Goal: Task Accomplishment & Management: Manage account settings

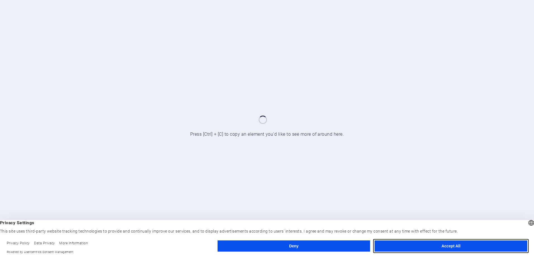
click at [425, 250] on button "Accept All" at bounding box center [451, 246] width 153 height 11
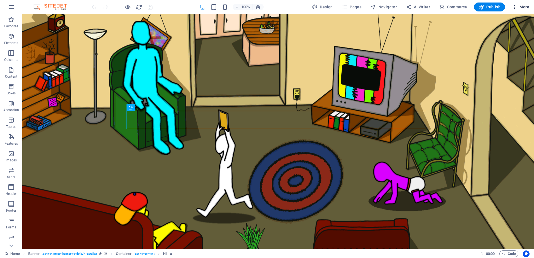
click at [529, 6] on span "More" at bounding box center [521, 7] width 18 height 6
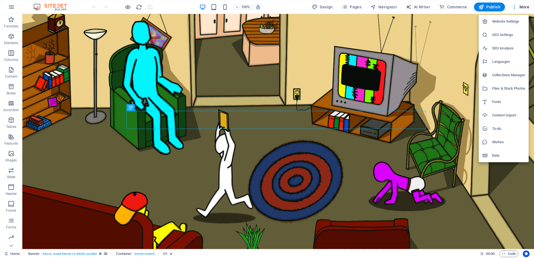
click at [510, 23] on h6 "Website Settings" at bounding box center [509, 21] width 33 height 7
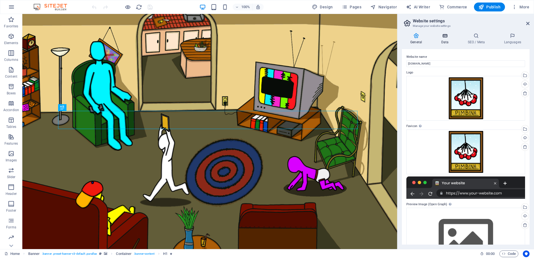
click at [449, 36] on icon at bounding box center [445, 36] width 24 height 6
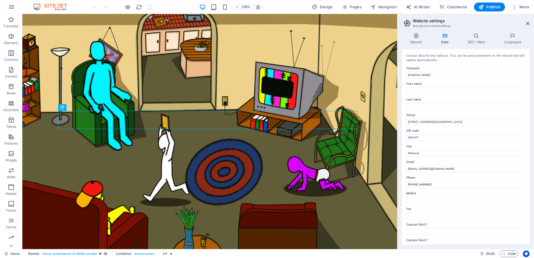
drag, startPoint x: 450, startPoint y: 90, endPoint x: 448, endPoint y: 102, distance: 11.5
drag, startPoint x: 448, startPoint y: 102, endPoint x: 400, endPoint y: 37, distance: 80.7
click at [400, 37] on div "General Data SEO / Meta Languages Website name [DOMAIN_NAME] Logo Drag files he…" at bounding box center [466, 139] width 137 height 221
click at [351, 6] on span "Pages" at bounding box center [352, 7] width 20 height 6
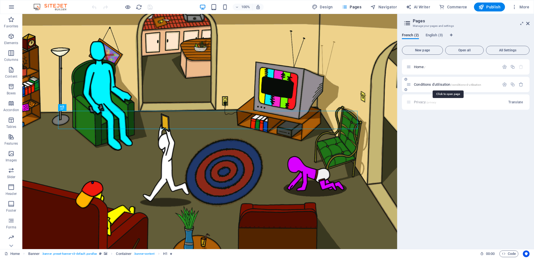
click at [432, 84] on span "Conditions d'utilisation /conditions-d-utilisation" at bounding box center [447, 84] width 67 height 4
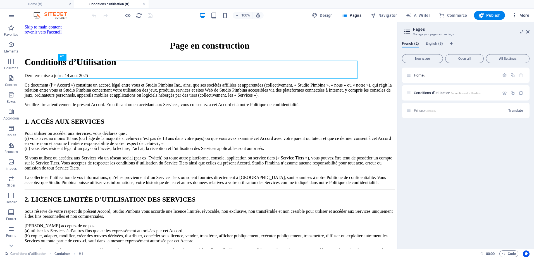
click at [523, 15] on span "More" at bounding box center [521, 16] width 18 height 6
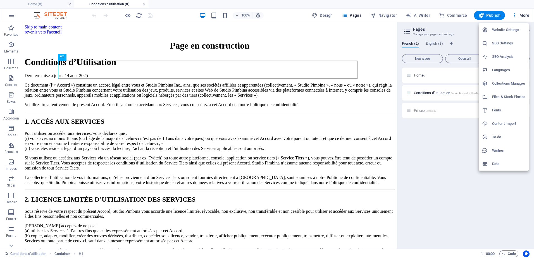
click at [510, 28] on h6 "Website Settings" at bounding box center [509, 30] width 33 height 7
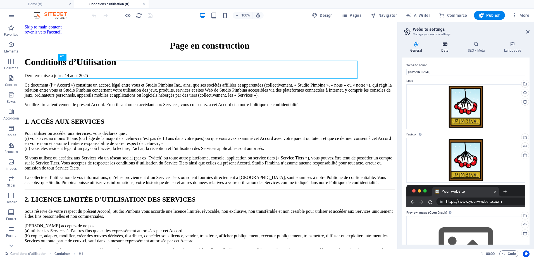
click at [444, 43] on icon at bounding box center [445, 44] width 24 height 6
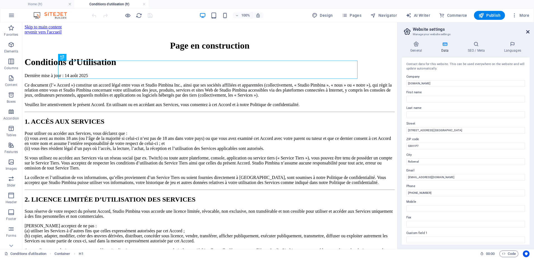
click at [529, 31] on icon at bounding box center [528, 32] width 3 height 4
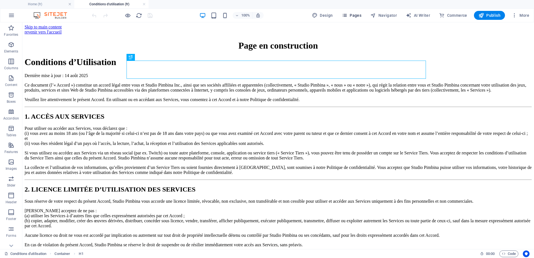
click at [364, 15] on button "Pages" at bounding box center [352, 15] width 24 height 9
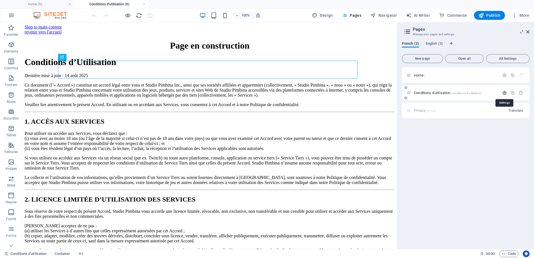
click at [504, 93] on icon "button" at bounding box center [505, 93] width 5 height 5
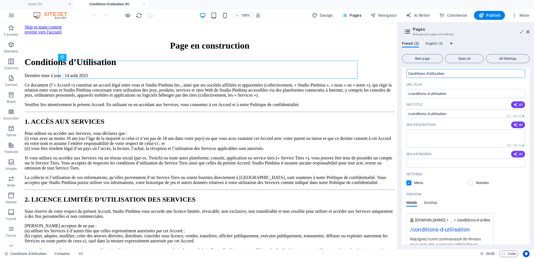
scroll to position [95, 0]
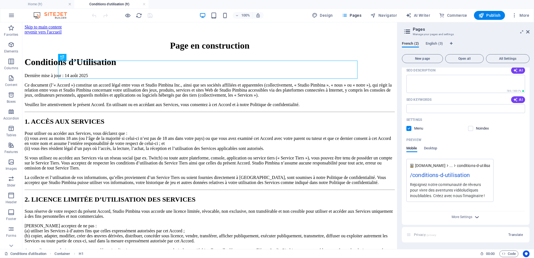
click at [475, 215] on icon "button" at bounding box center [477, 217] width 6 height 6
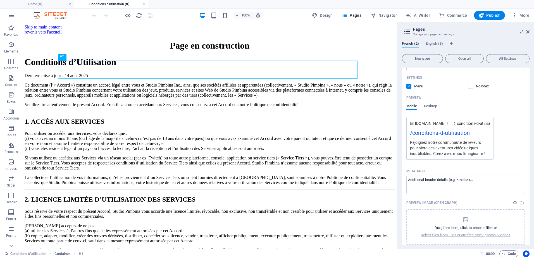
scroll to position [120, 0]
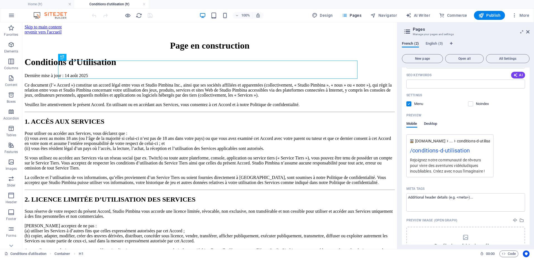
click at [433, 124] on span "Desktop" at bounding box center [430, 124] width 13 height 8
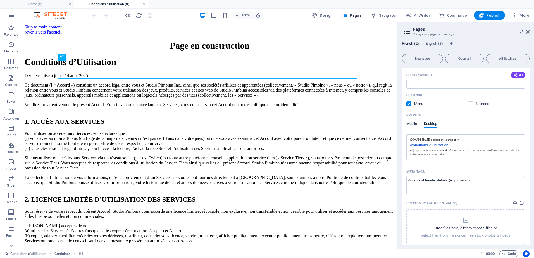
click at [409, 123] on span "Mobile" at bounding box center [412, 124] width 11 height 8
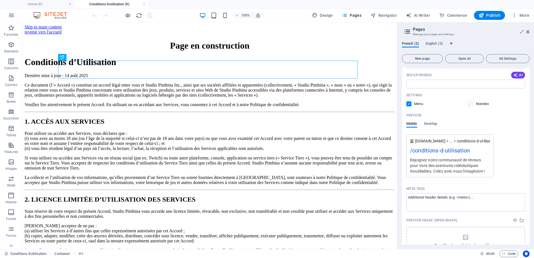
click at [472, 105] on label at bounding box center [470, 103] width 5 height 5
click at [0, 0] on input "checkbox" at bounding box center [0, 0] width 0 height 0
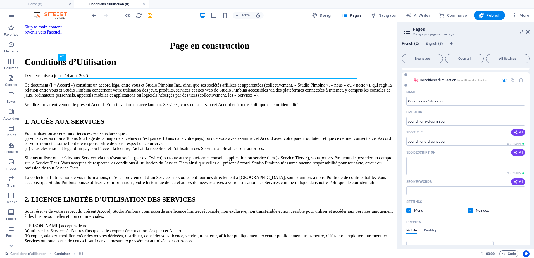
scroll to position [0, 0]
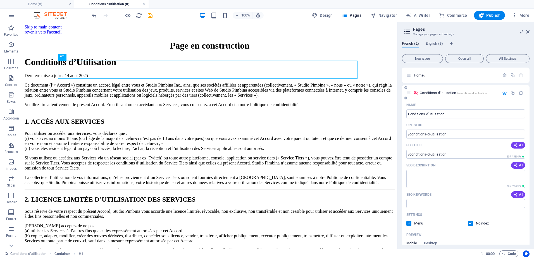
click at [504, 93] on icon "button" at bounding box center [505, 93] width 5 height 5
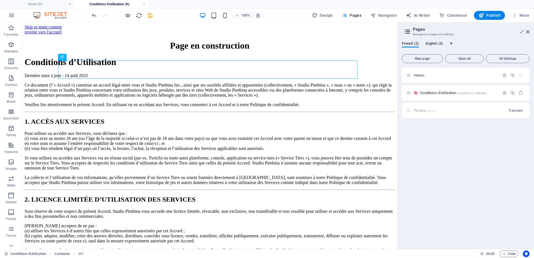
click at [434, 46] on span "English (3)" at bounding box center [434, 44] width 17 height 8
click at [433, 94] on span "Terms of service /terms-of-service" at bounding box center [438, 93] width 49 height 4
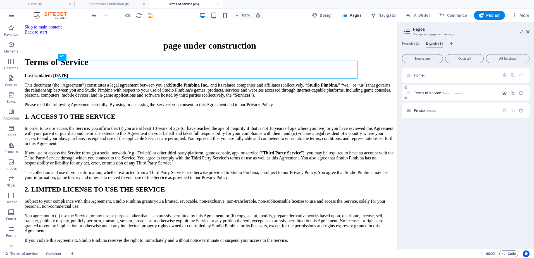
click at [503, 93] on icon "button" at bounding box center [505, 93] width 5 height 5
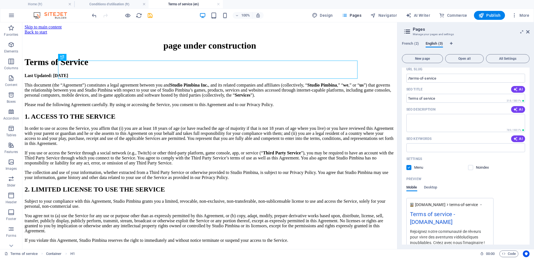
scroll to position [103, 0]
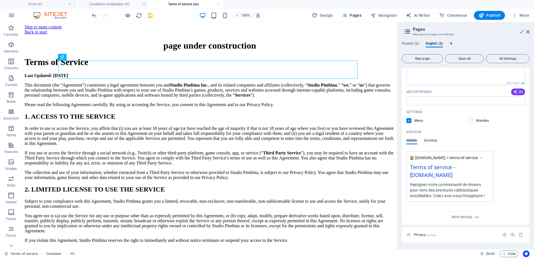
click at [469, 118] on div "Settings Menu Noindex" at bounding box center [466, 117] width 119 height 18
click at [470, 122] on label at bounding box center [470, 120] width 5 height 5
click at [0, 0] on input "checkbox" at bounding box center [0, 0] width 0 height 0
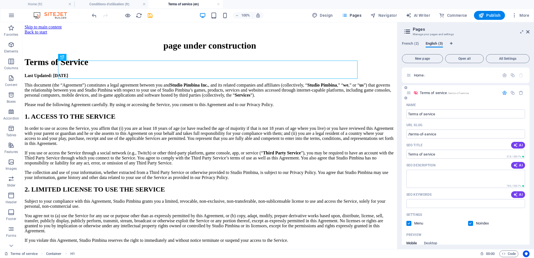
click at [507, 94] on button "button" at bounding box center [505, 93] width 8 height 5
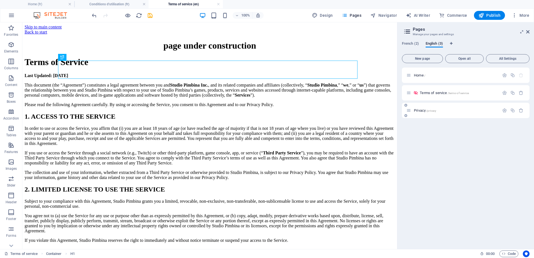
click at [422, 110] on span "Privacy /privacy" at bounding box center [425, 110] width 22 height 4
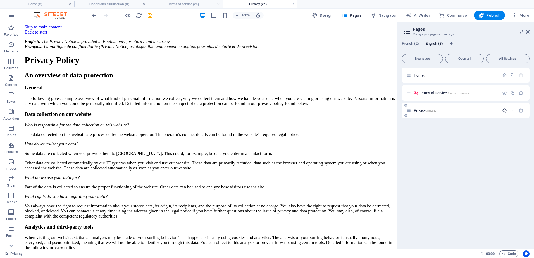
click at [505, 111] on icon "button" at bounding box center [505, 110] width 5 height 5
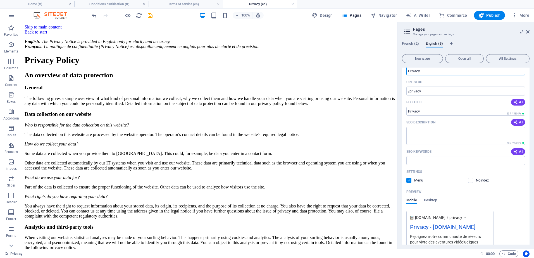
scroll to position [95, 0]
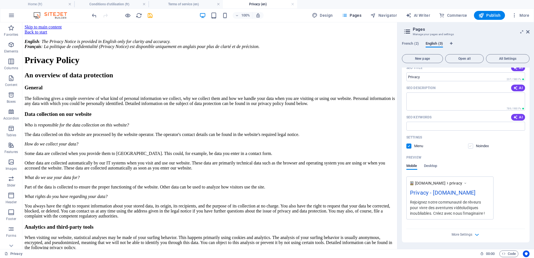
click at [472, 147] on label at bounding box center [470, 146] width 5 height 5
click at [0, 0] on input "checkbox" at bounding box center [0, 0] width 0 height 0
click at [479, 235] on icon "button" at bounding box center [477, 235] width 6 height 6
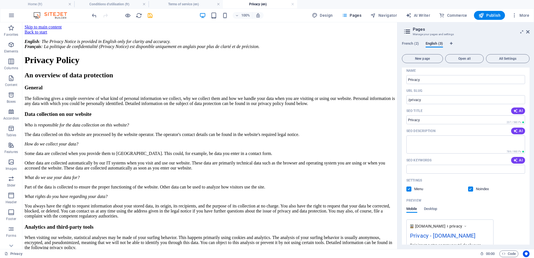
scroll to position [0, 0]
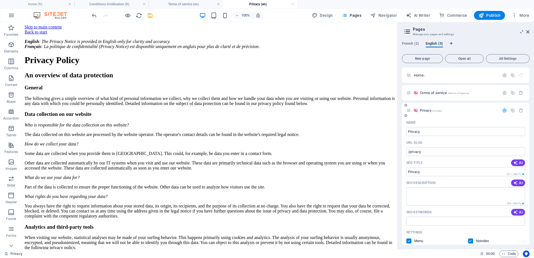
click at [504, 111] on icon "button" at bounding box center [505, 110] width 5 height 5
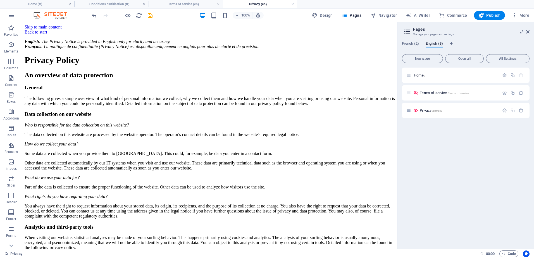
click at [510, 53] on div "New page Open all All Settings Home / Terms of service /terms-of-service Privac…" at bounding box center [466, 148] width 128 height 193
click at [509, 58] on span "All Settings" at bounding box center [508, 58] width 39 height 3
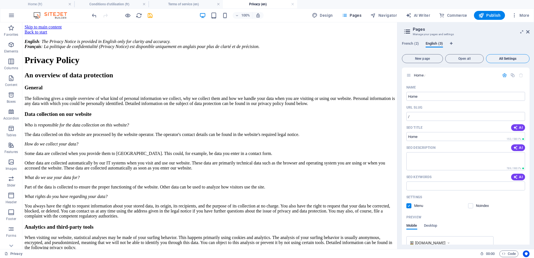
scroll to position [422, 0]
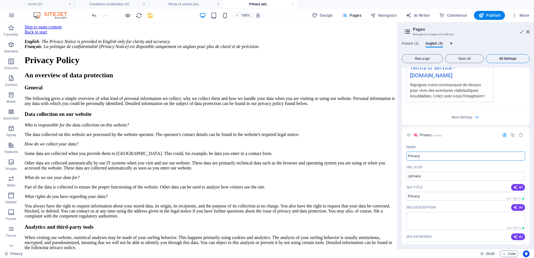
click at [509, 58] on span "All Settings" at bounding box center [508, 58] width 39 height 3
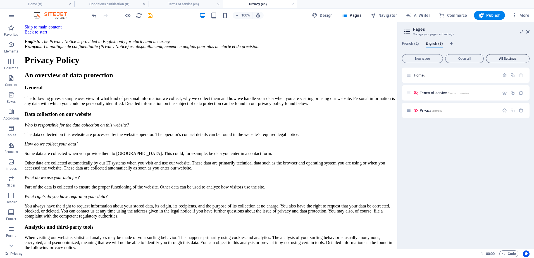
scroll to position [0, 0]
click at [407, 44] on span "French (2)" at bounding box center [410, 44] width 17 height 8
click at [530, 32] on icon at bounding box center [528, 32] width 3 height 4
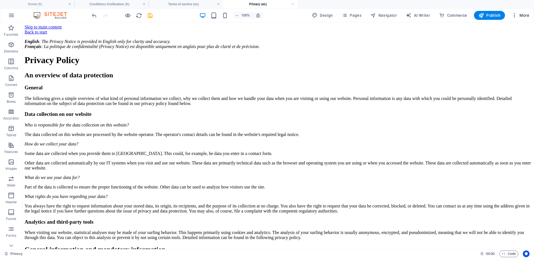
click at [519, 16] on span "More" at bounding box center [521, 16] width 18 height 6
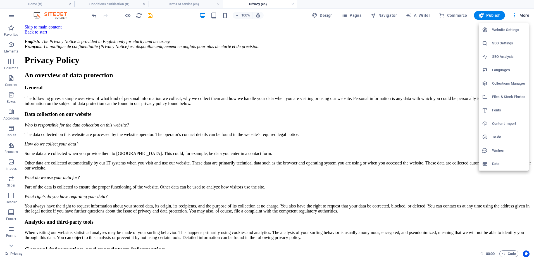
click at [509, 28] on h6 "Website Settings" at bounding box center [509, 30] width 33 height 7
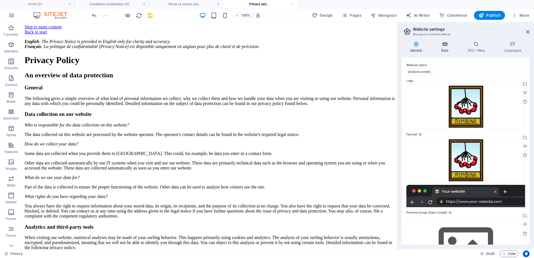
click at [448, 46] on icon at bounding box center [445, 44] width 24 height 6
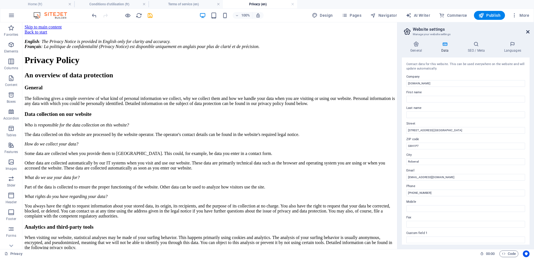
click at [529, 32] on icon at bounding box center [528, 32] width 3 height 4
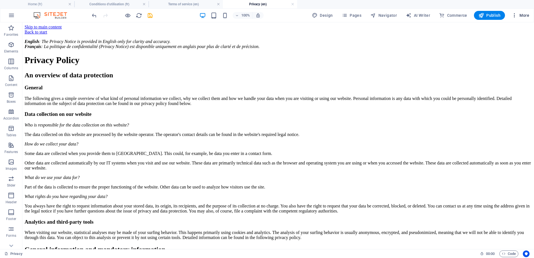
click at [523, 13] on span "More" at bounding box center [521, 16] width 18 height 6
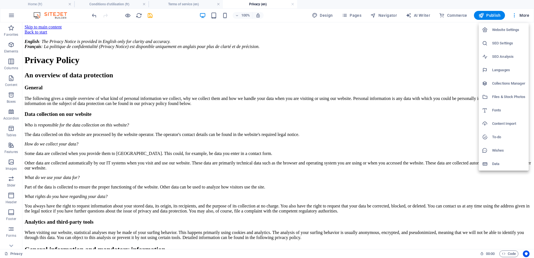
click at [516, 40] on li "SEO Settings" at bounding box center [504, 43] width 50 height 13
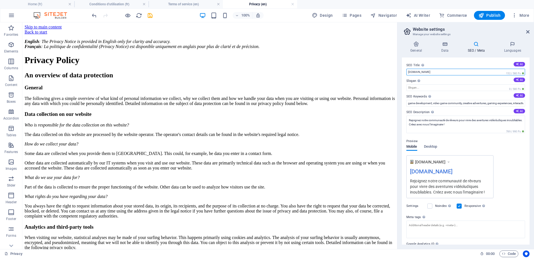
drag, startPoint x: 443, startPoint y: 71, endPoint x: 403, endPoint y: 70, distance: 40.0
click at [403, 70] on div "SEO Title The title of your website - make it something that stands out in sear…" at bounding box center [466, 151] width 128 height 187
type input "Studio Pimbina"
click at [510, 153] on div "Preview Mobile Desktop [DOMAIN_NAME] Studio Pimbina Rejoignez notre communauté …" at bounding box center [466, 166] width 119 height 65
click at [413, 44] on icon at bounding box center [416, 44] width 29 height 6
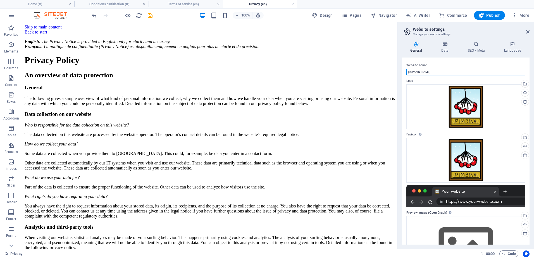
drag, startPoint x: 434, startPoint y: 72, endPoint x: 405, endPoint y: 71, distance: 28.8
click at [405, 71] on div "Website name [DOMAIN_NAME] Logo Drag files here, click to choose files or selec…" at bounding box center [466, 151] width 128 height 187
type input "Studio Pimbina"
click at [444, 64] on label "Website name" at bounding box center [466, 65] width 119 height 7
click at [444, 69] on input "Studio Pimbina" at bounding box center [466, 72] width 119 height 7
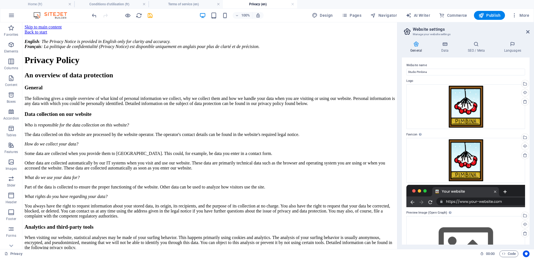
click at [450, 80] on label "Logo" at bounding box center [466, 81] width 119 height 7
click at [446, 45] on icon at bounding box center [445, 44] width 24 height 6
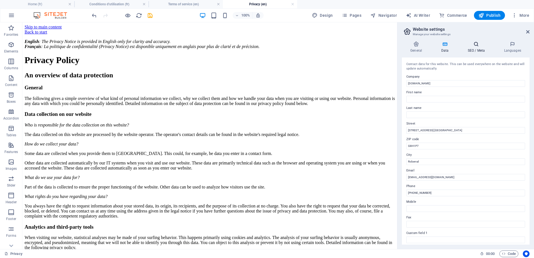
click at [479, 46] on icon at bounding box center [477, 44] width 34 height 6
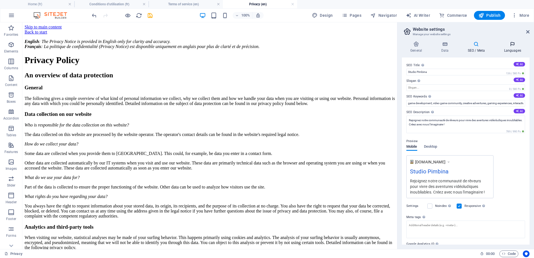
click at [518, 46] on icon at bounding box center [513, 44] width 34 height 6
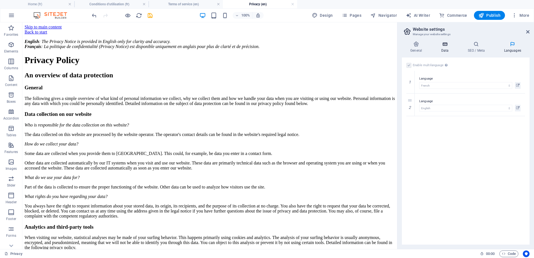
click at [441, 47] on icon at bounding box center [445, 44] width 24 height 6
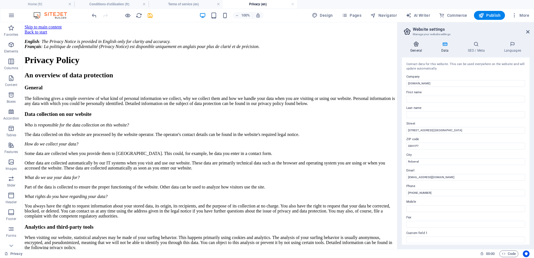
click at [416, 45] on icon at bounding box center [416, 44] width 29 height 6
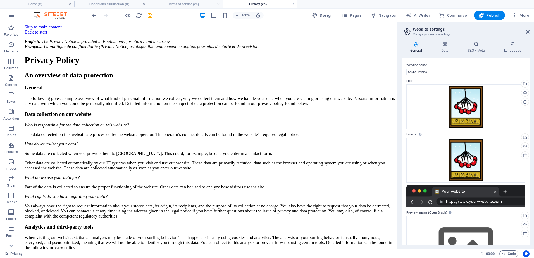
click at [529, 29] on h2 "Website settings" at bounding box center [471, 29] width 117 height 5
click at [529, 28] on h2 "Website settings" at bounding box center [471, 29] width 117 height 5
click at [527, 31] on icon at bounding box center [528, 32] width 3 height 4
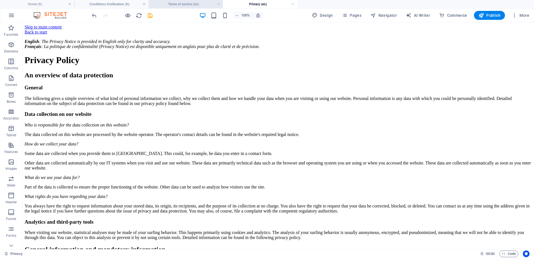
click at [187, 6] on h4 "Terms of service (en)" at bounding box center [186, 4] width 74 height 6
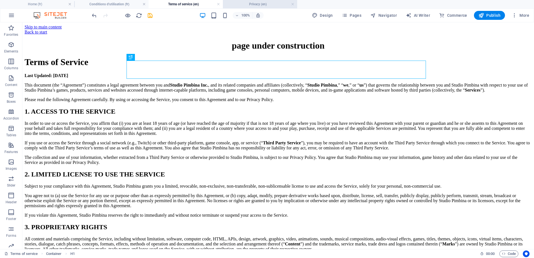
click at [247, 4] on h4 "Privacy (en)" at bounding box center [260, 4] width 74 height 6
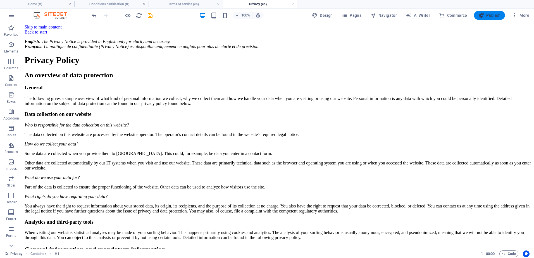
click at [490, 16] on span "Publish" at bounding box center [490, 16] width 22 height 6
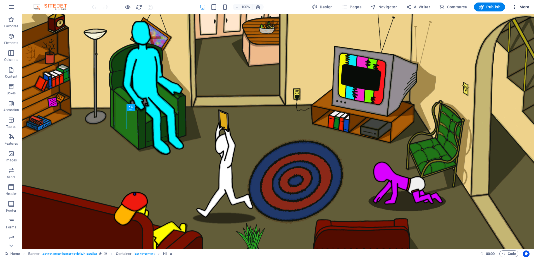
click at [516, 7] on icon "button" at bounding box center [515, 7] width 6 height 6
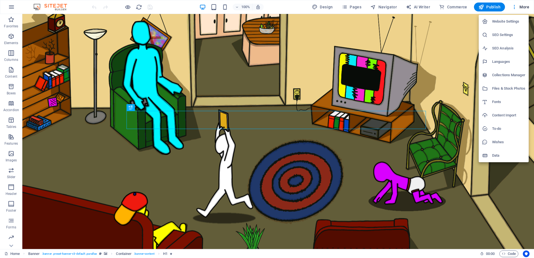
click at [501, 16] on li "Website Settings" at bounding box center [504, 21] width 50 height 13
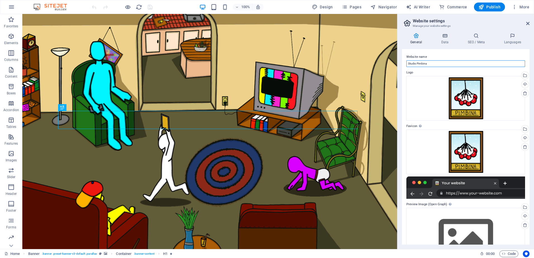
click at [436, 64] on input "Studio Pimbina" at bounding box center [466, 63] width 119 height 7
click at [475, 40] on h4 "SEO / Meta" at bounding box center [478, 39] width 36 height 12
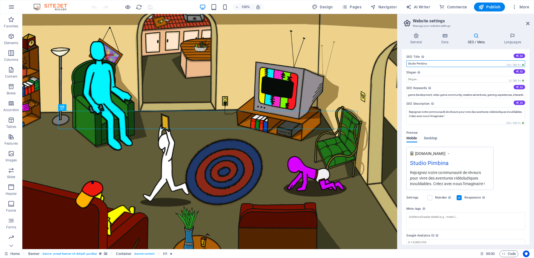
click at [435, 64] on input "Studio Pimbina" at bounding box center [466, 63] width 119 height 7
click at [456, 60] on input "Studio Pimbina" at bounding box center [466, 63] width 119 height 7
click at [517, 40] on h4 "Languages" at bounding box center [513, 39] width 34 height 12
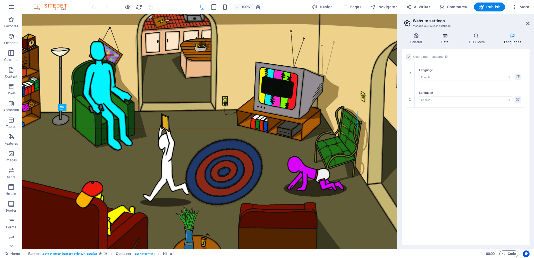
click at [445, 37] on icon at bounding box center [445, 36] width 24 height 6
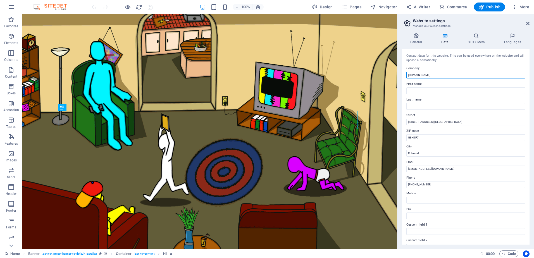
click at [442, 73] on input "[DOMAIN_NAME]" at bounding box center [466, 75] width 119 height 7
drag, startPoint x: 440, startPoint y: 74, endPoint x: 406, endPoint y: 74, distance: 33.8
click at [406, 74] on div "Contact data for this website. This can be used everywhere on the website and w…" at bounding box center [466, 147] width 128 height 196
click at [444, 60] on div "Contact data for this website. This can be used everywhere on the website and w…" at bounding box center [466, 58] width 119 height 9
drag, startPoint x: 451, startPoint y: 89, endPoint x: 397, endPoint y: 74, distance: 55.5
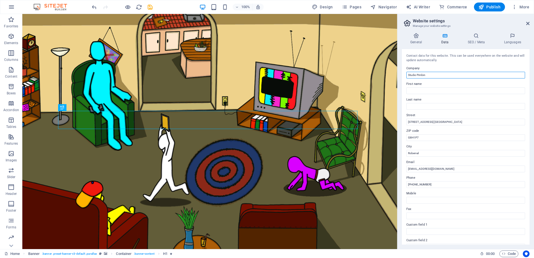
type input "Studio Pimbina"
click at [435, 64] on div "Contact data for this website. This can be used everywhere on the website and w…" at bounding box center [466, 147] width 128 height 196
click at [486, 8] on span "Publish" at bounding box center [490, 7] width 22 height 6
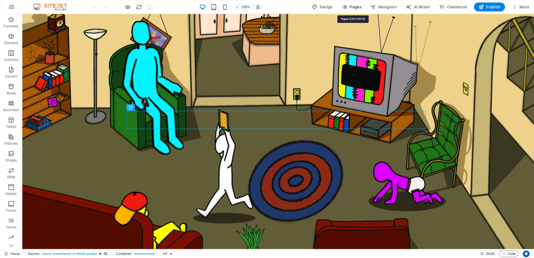
click at [356, 6] on span "Pages" at bounding box center [352, 7] width 20 height 6
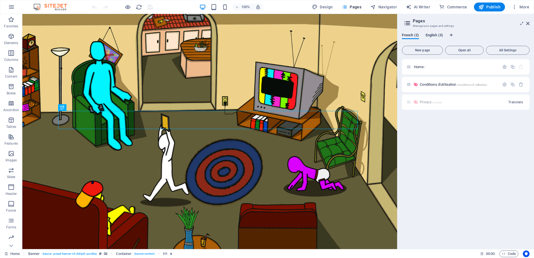
click at [431, 35] on span "English (3)" at bounding box center [434, 36] width 17 height 8
click at [411, 35] on span "French (2)" at bounding box center [410, 36] width 17 height 8
click at [439, 34] on span "English (3)" at bounding box center [434, 36] width 17 height 8
click at [522, 7] on span "More" at bounding box center [521, 7] width 18 height 6
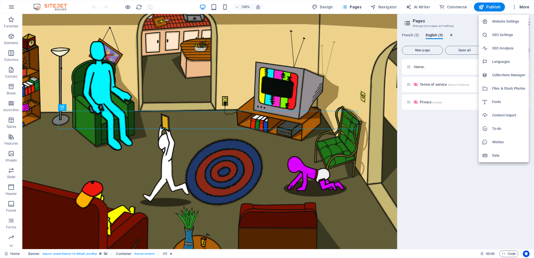
click at [506, 74] on h6 "Collections Manager" at bounding box center [509, 75] width 33 height 7
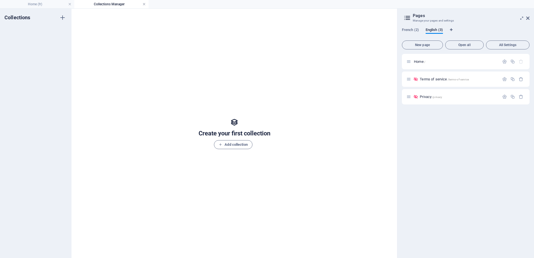
click at [144, 2] on link at bounding box center [144, 4] width 3 height 5
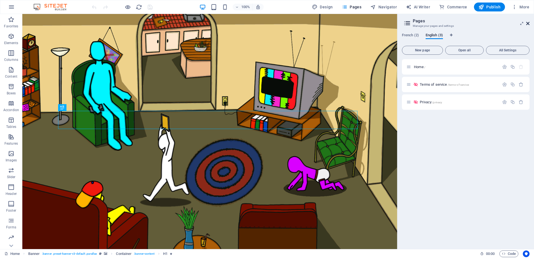
click at [529, 24] on icon at bounding box center [528, 23] width 3 height 4
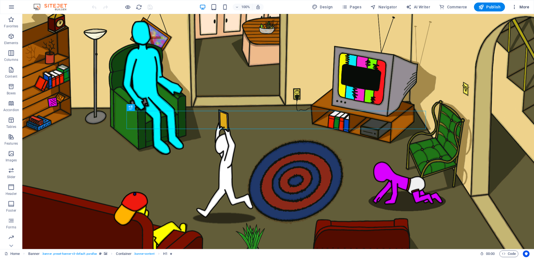
click at [523, 4] on span "More" at bounding box center [521, 7] width 18 height 6
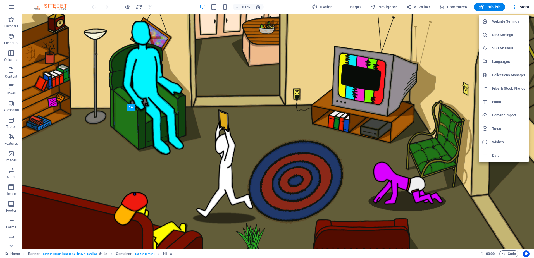
click at [501, 36] on h6 "SEO Settings" at bounding box center [509, 35] width 33 height 7
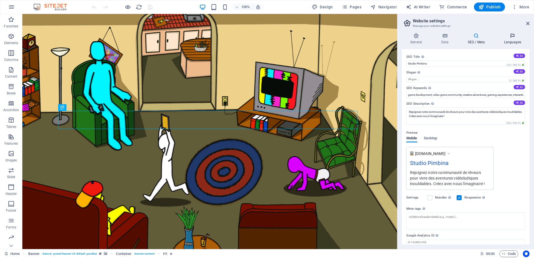
click at [508, 36] on icon at bounding box center [513, 36] width 34 height 6
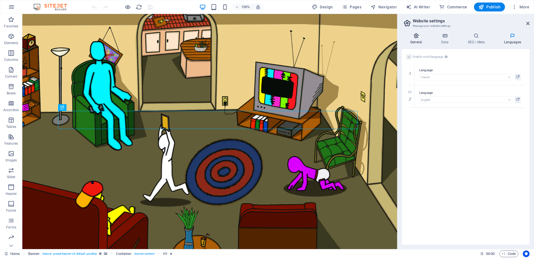
click at [419, 37] on icon at bounding box center [416, 36] width 29 height 6
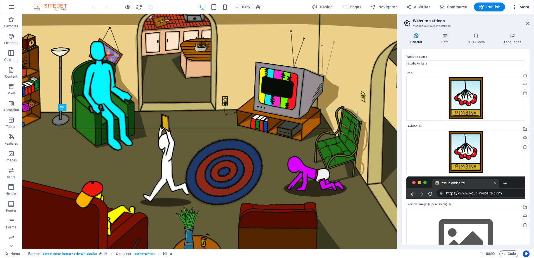
click at [520, 8] on span "More" at bounding box center [521, 7] width 18 height 6
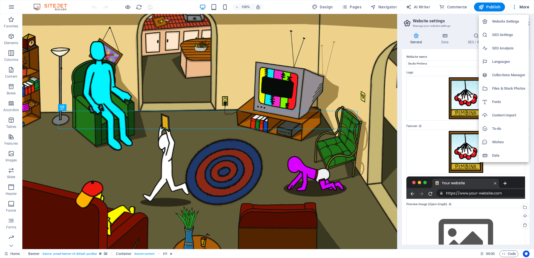
click at [501, 46] on h6 "SEO Analysis" at bounding box center [509, 48] width 33 height 7
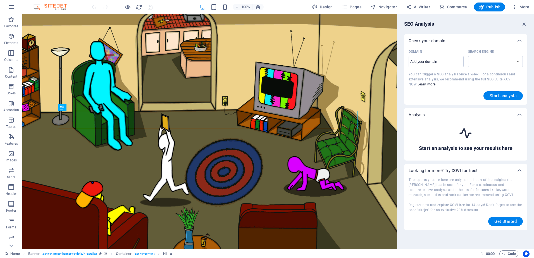
select select "google.com"
click at [504, 60] on select "google.de google.at google.es google.co.uk google.fr google.it google.ch google…" at bounding box center [495, 61] width 55 height 11
click at [526, 21] on icon "button" at bounding box center [525, 24] width 6 height 6
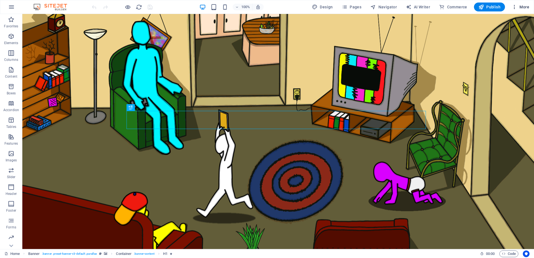
click at [524, 11] on button "More" at bounding box center [521, 7] width 22 height 9
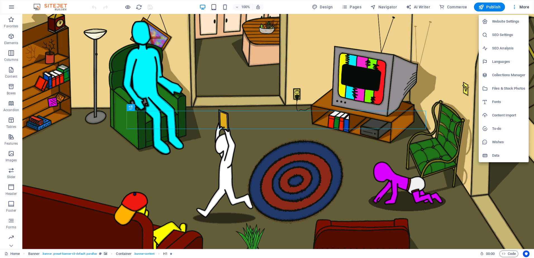
click at [441, 18] on div at bounding box center [267, 129] width 534 height 258
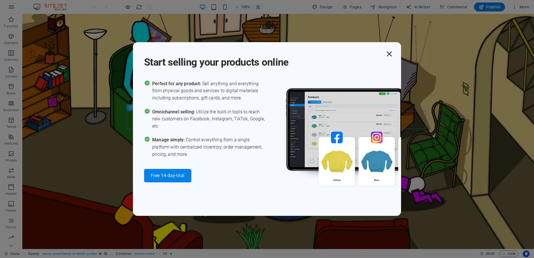
click at [392, 55] on icon "button" at bounding box center [390, 54] width 10 height 10
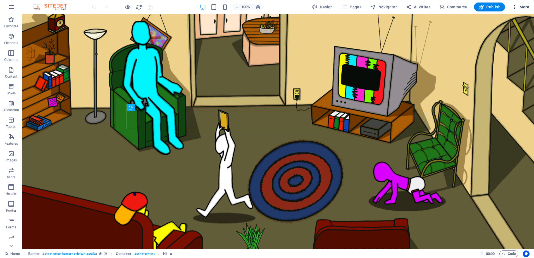
click at [523, 7] on span "More" at bounding box center [521, 7] width 18 height 6
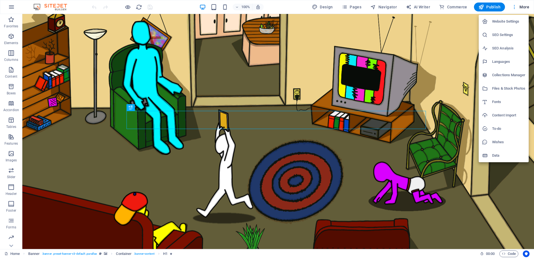
click at [523, 7] on div at bounding box center [267, 129] width 534 height 258
